Goal: Task Accomplishment & Management: Use online tool/utility

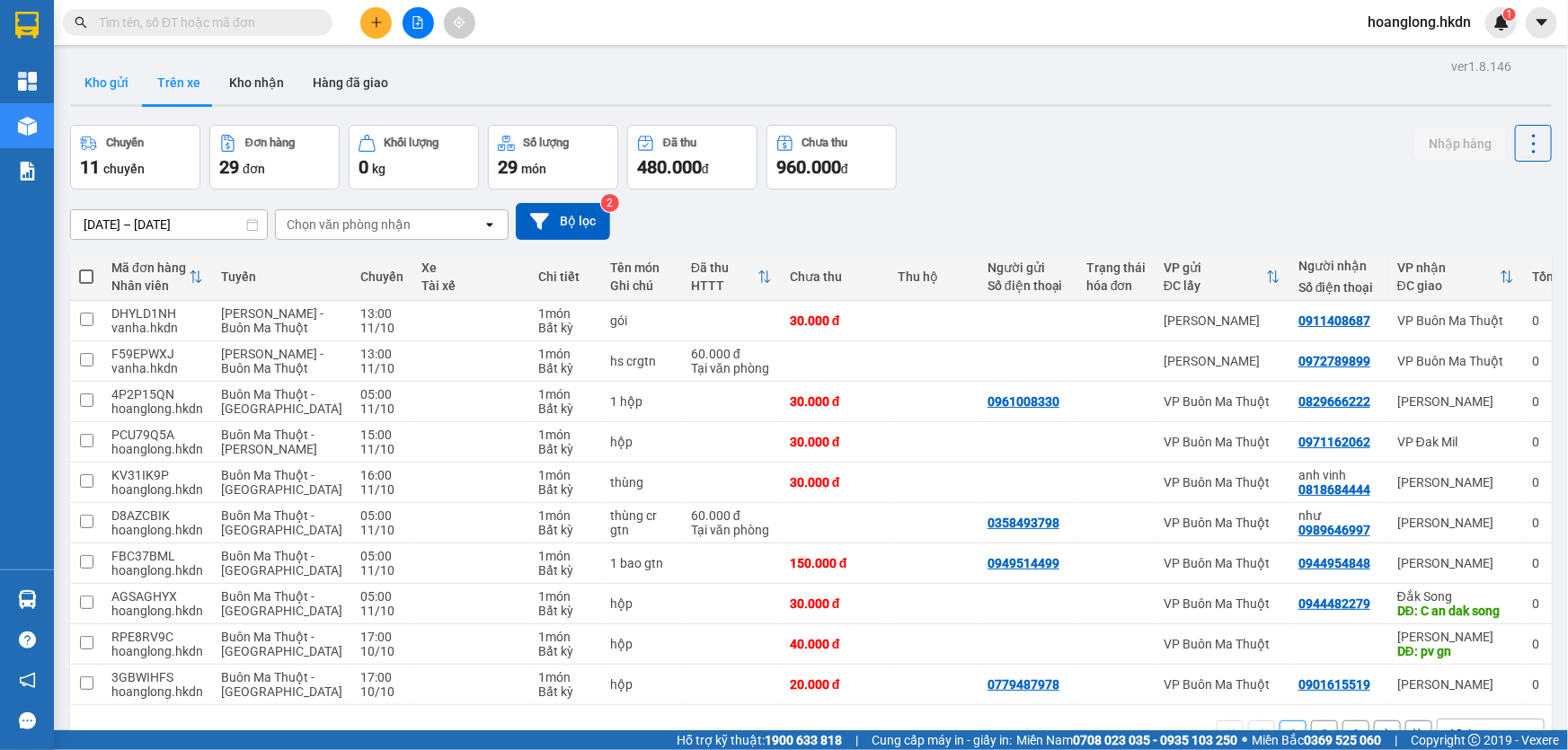
click at [119, 79] on button "Kho gửi" at bounding box center [106, 82] width 73 height 43
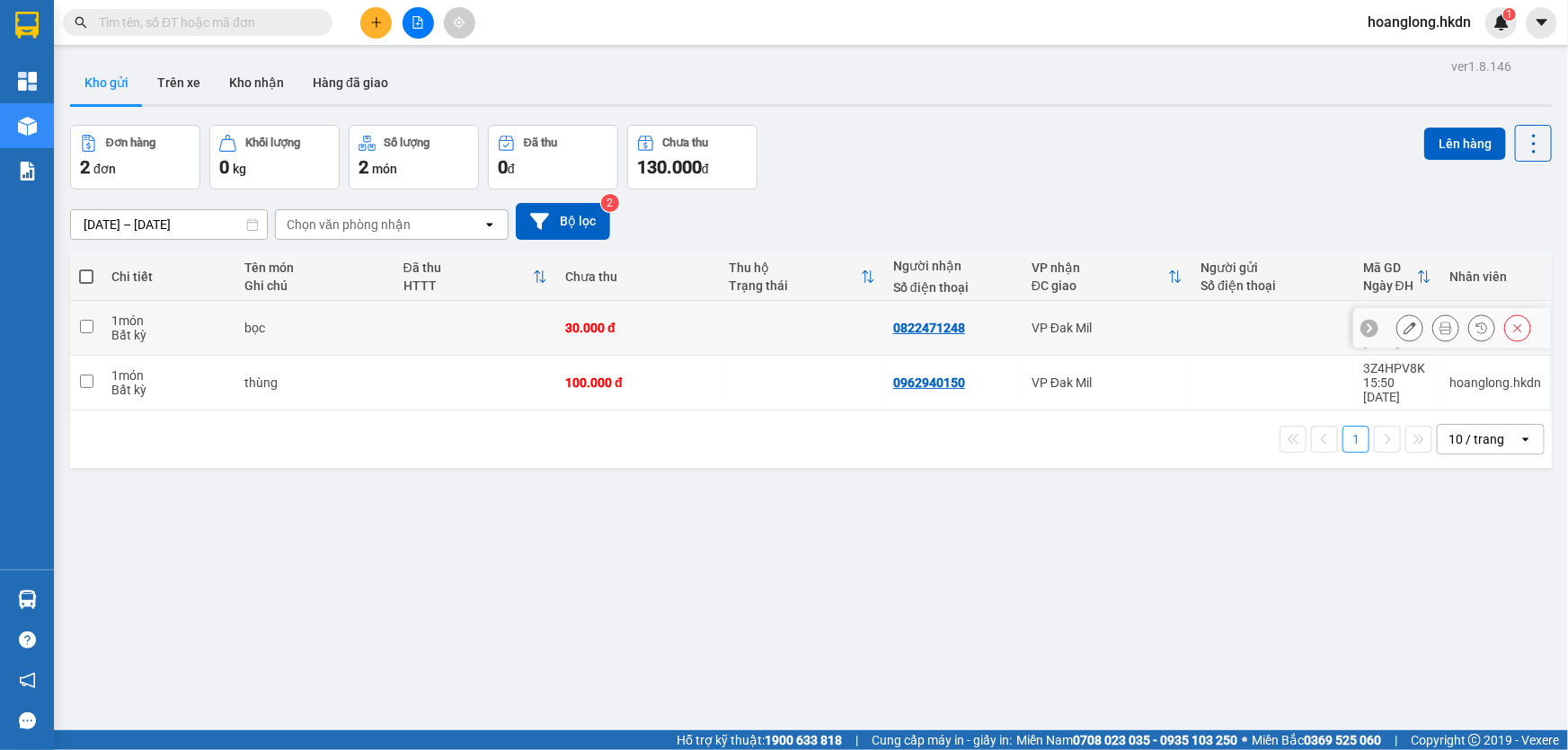
click at [735, 340] on td at bounding box center [802, 328] width 164 height 54
checkbox input "true"
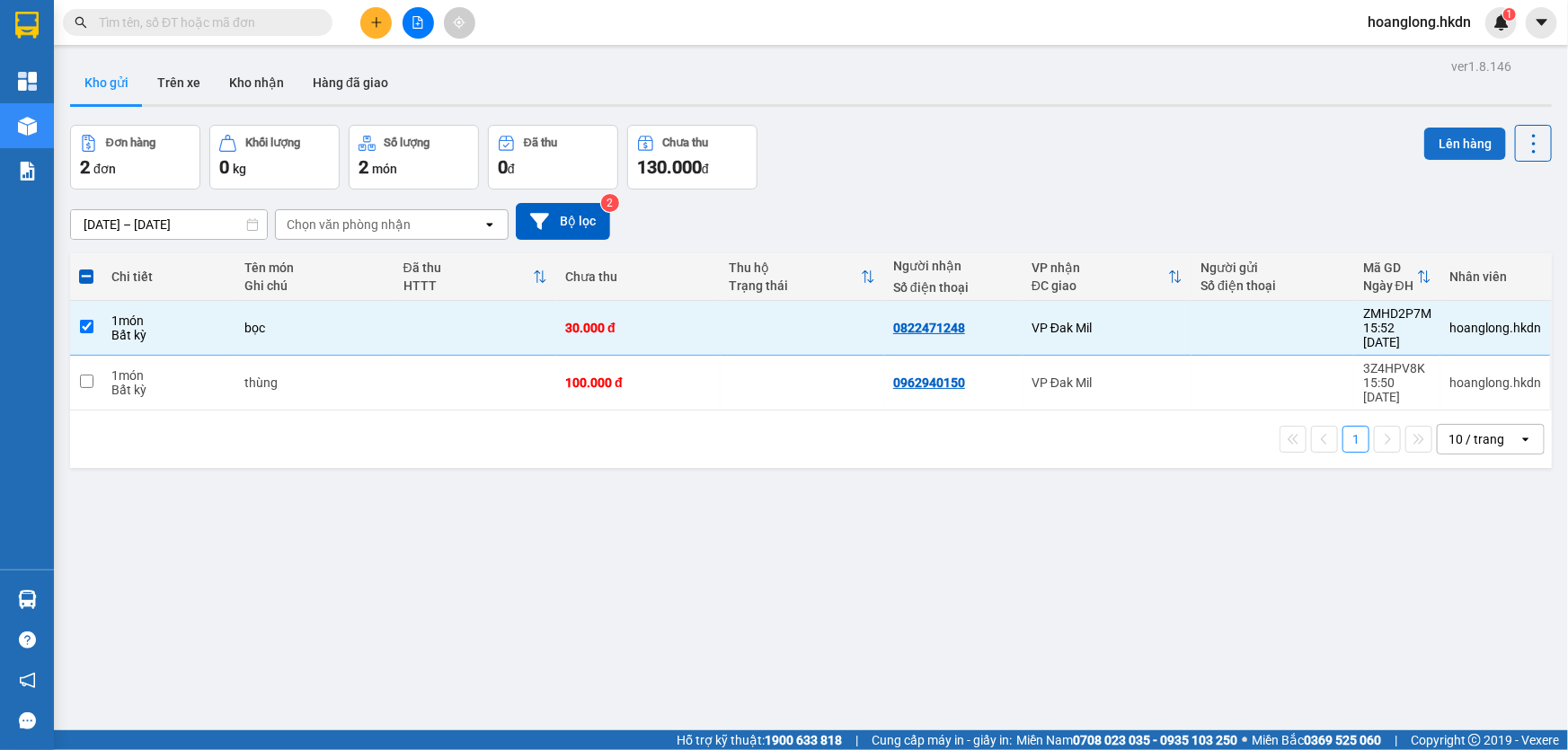
click at [1438, 140] on button "Lên hàng" at bounding box center [1465, 143] width 81 height 32
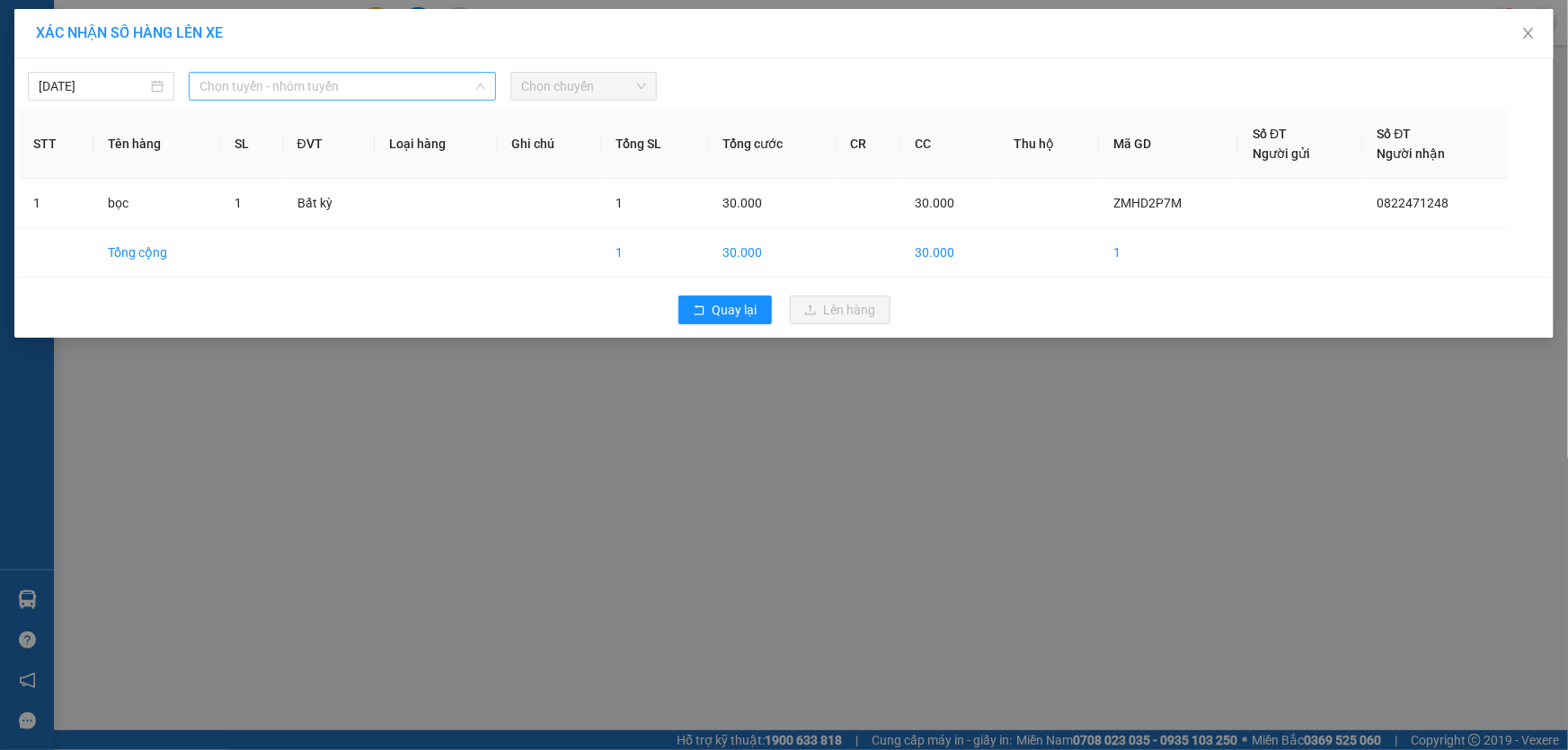
click at [296, 95] on span "Chọn tuyến - nhóm tuyến" at bounding box center [342, 86] width 286 height 27
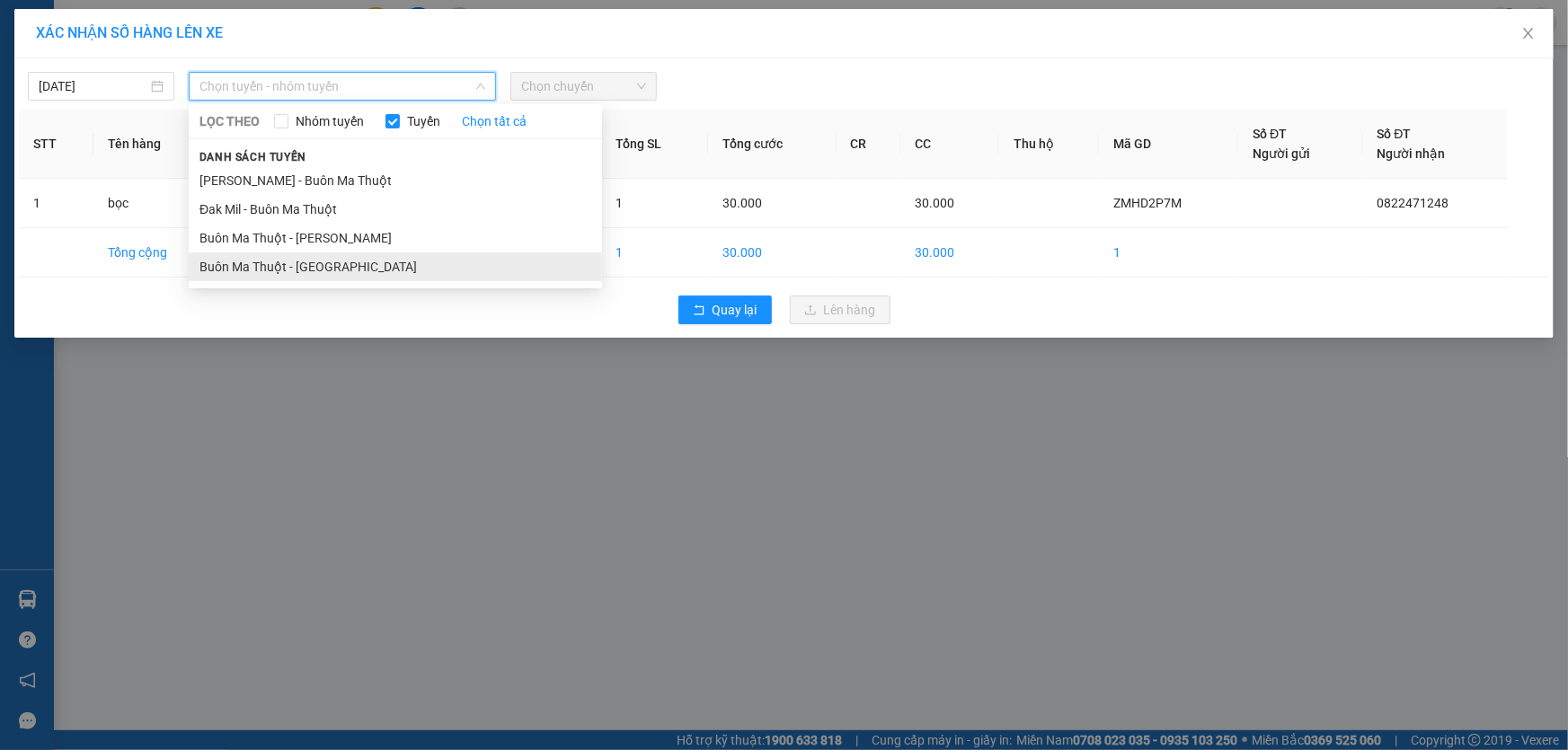
click at [329, 270] on li "Buôn Ma Thuột - [GEOGRAPHIC_DATA]" at bounding box center [395, 266] width 413 height 29
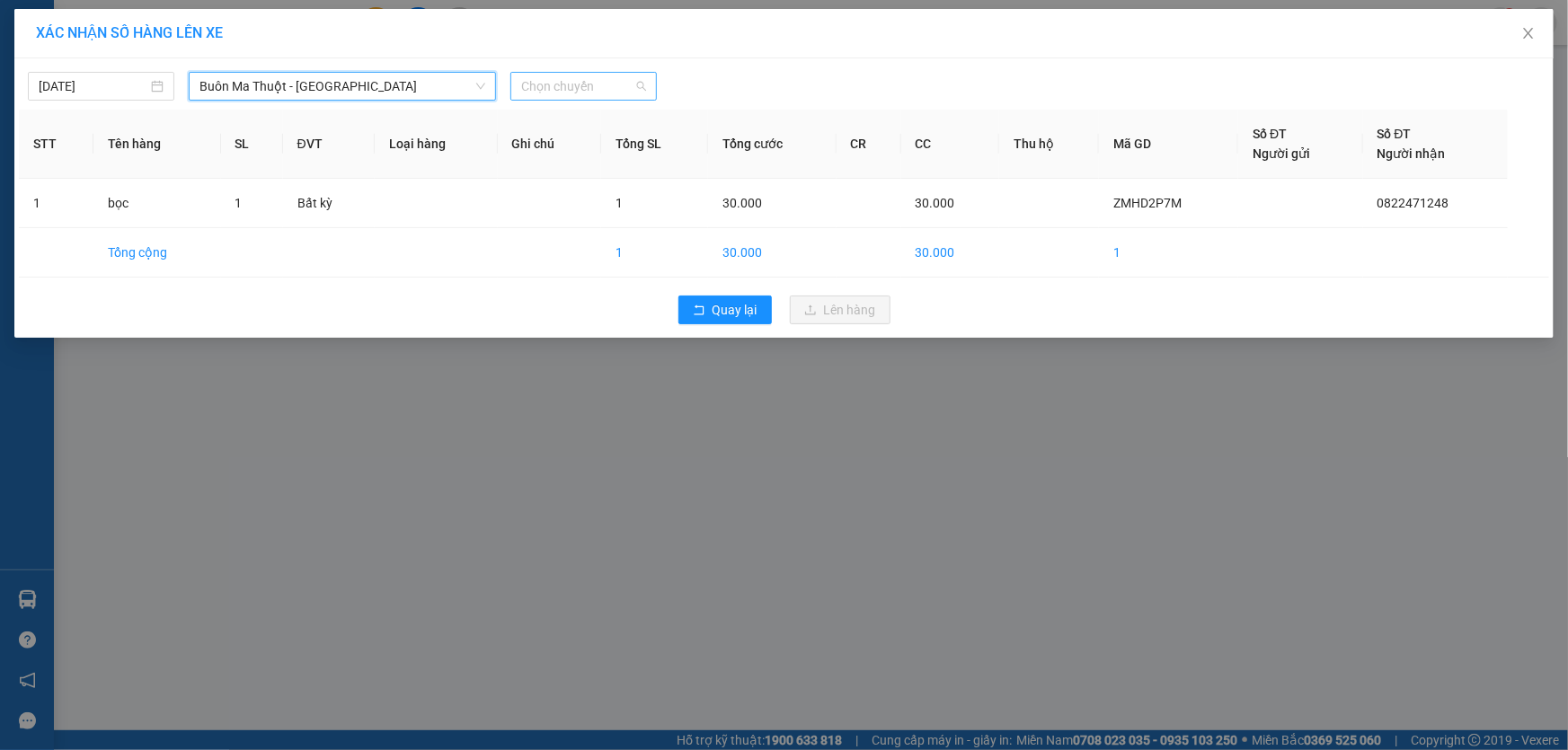
click at [574, 93] on span "Chọn chuyến" at bounding box center [583, 86] width 125 height 27
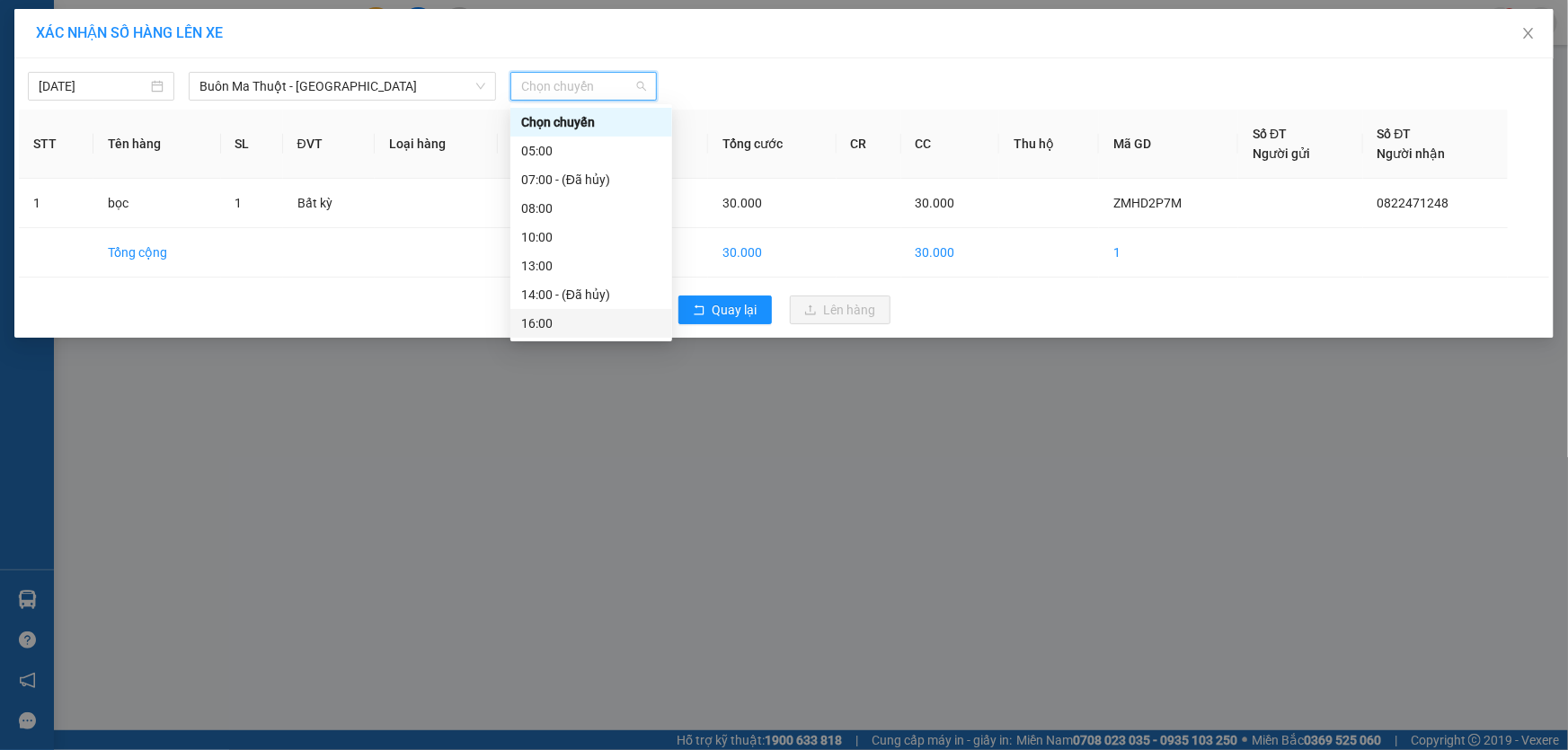
click at [549, 314] on div "16:00" at bounding box center [591, 322] width 140 height 19
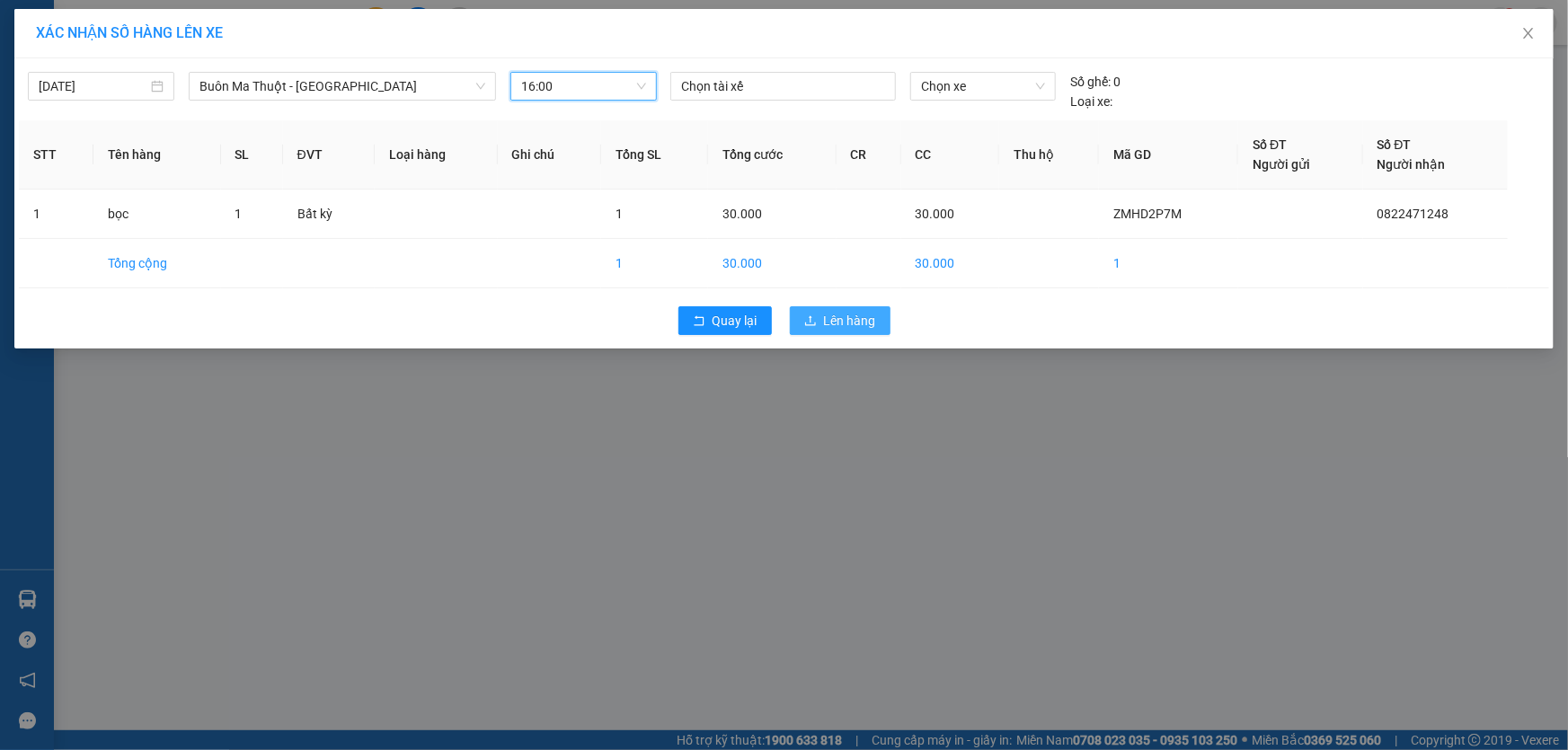
click at [844, 322] on span "Lên hàng" at bounding box center [850, 320] width 52 height 19
